Goal: Task Accomplishment & Management: Use online tool/utility

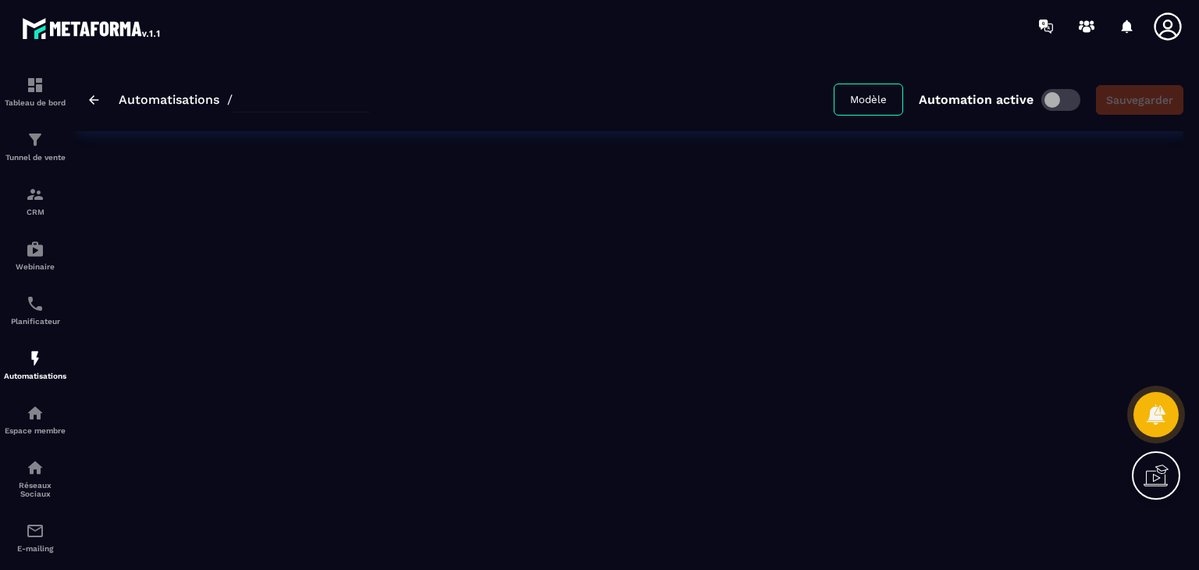
type input "**********"
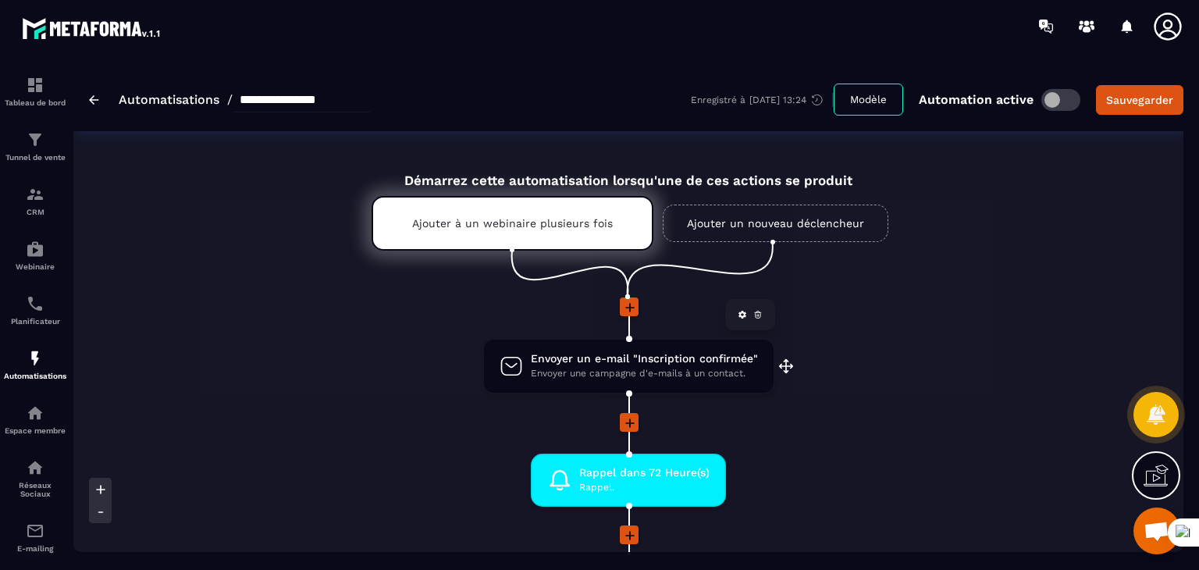
click at [614, 361] on span "Envoyer un e-mail "Inscription confirmée"" at bounding box center [644, 358] width 227 height 15
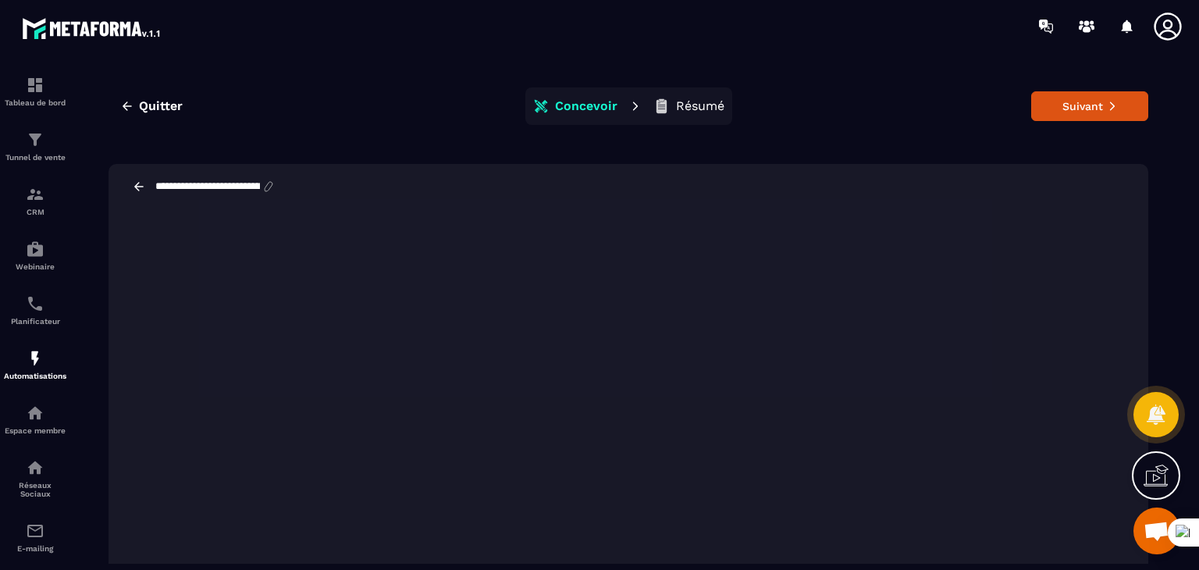
click at [533, 107] on icon at bounding box center [541, 106] width 16 height 16
click at [135, 101] on button "Quitter" at bounding box center [152, 106] width 86 height 28
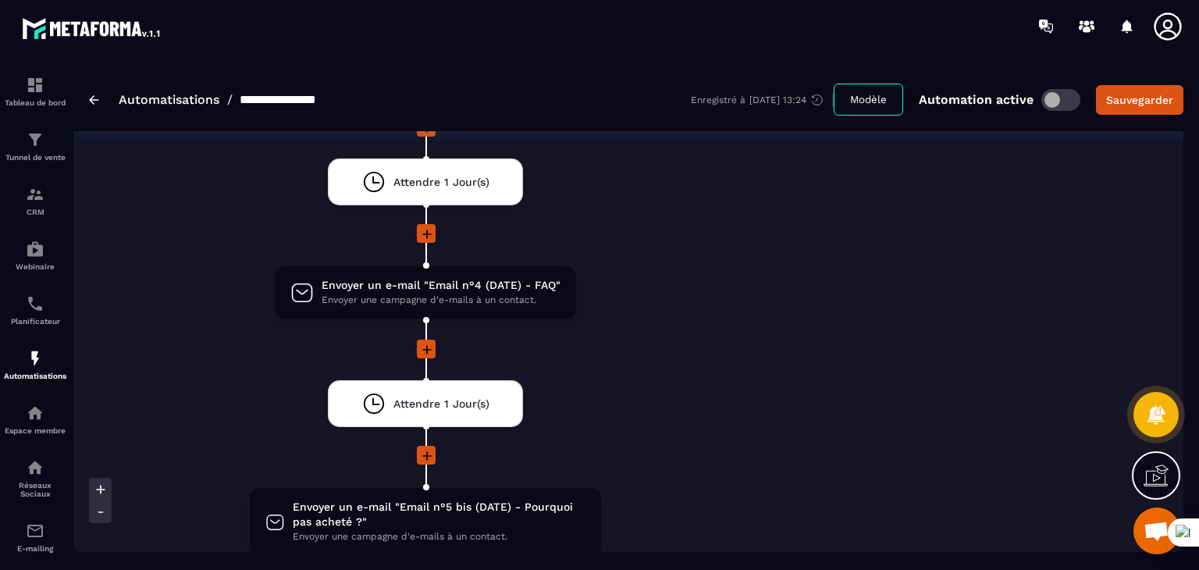
scroll to position [2888, 0]
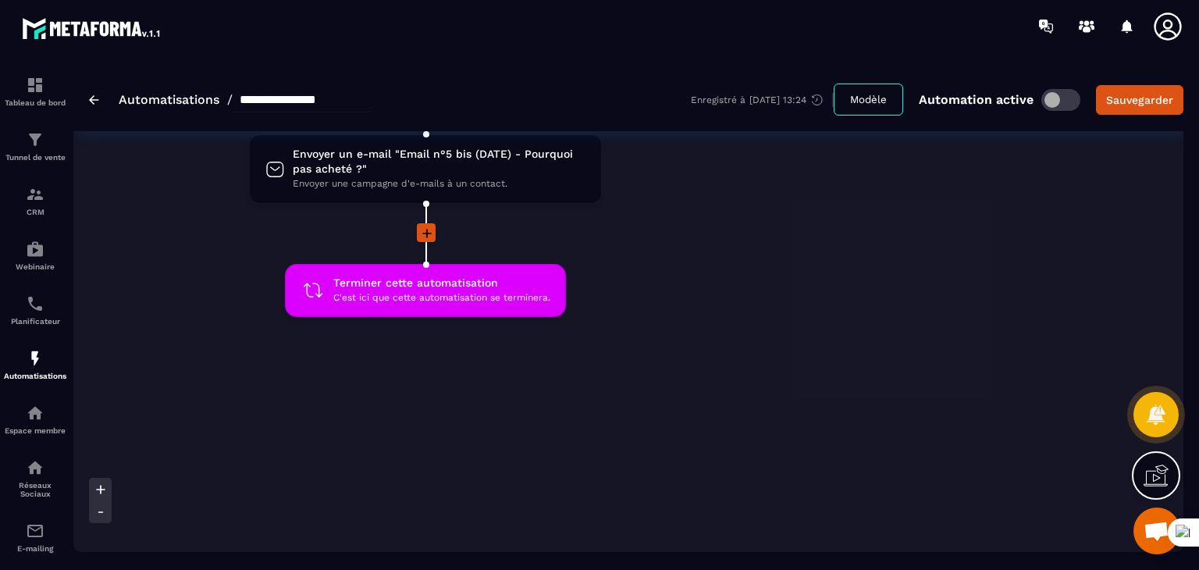
click at [880, 99] on button "Modèle" at bounding box center [868, 100] width 69 height 32
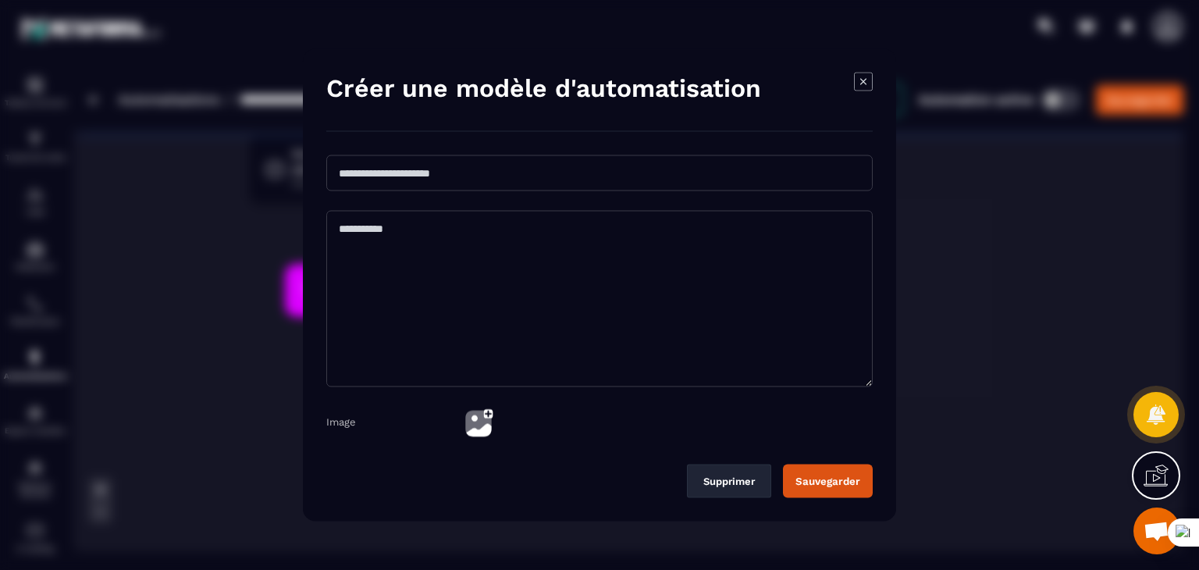
click at [862, 80] on icon "Modal window" at bounding box center [863, 81] width 6 height 6
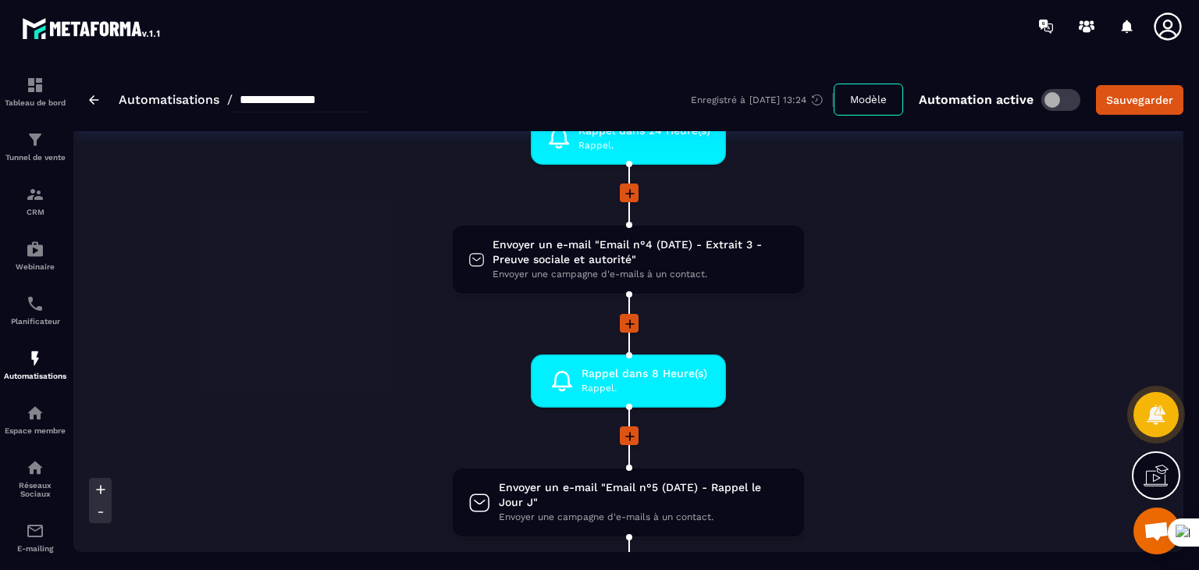
scroll to position [546, 0]
